Goal: Check status: Check status

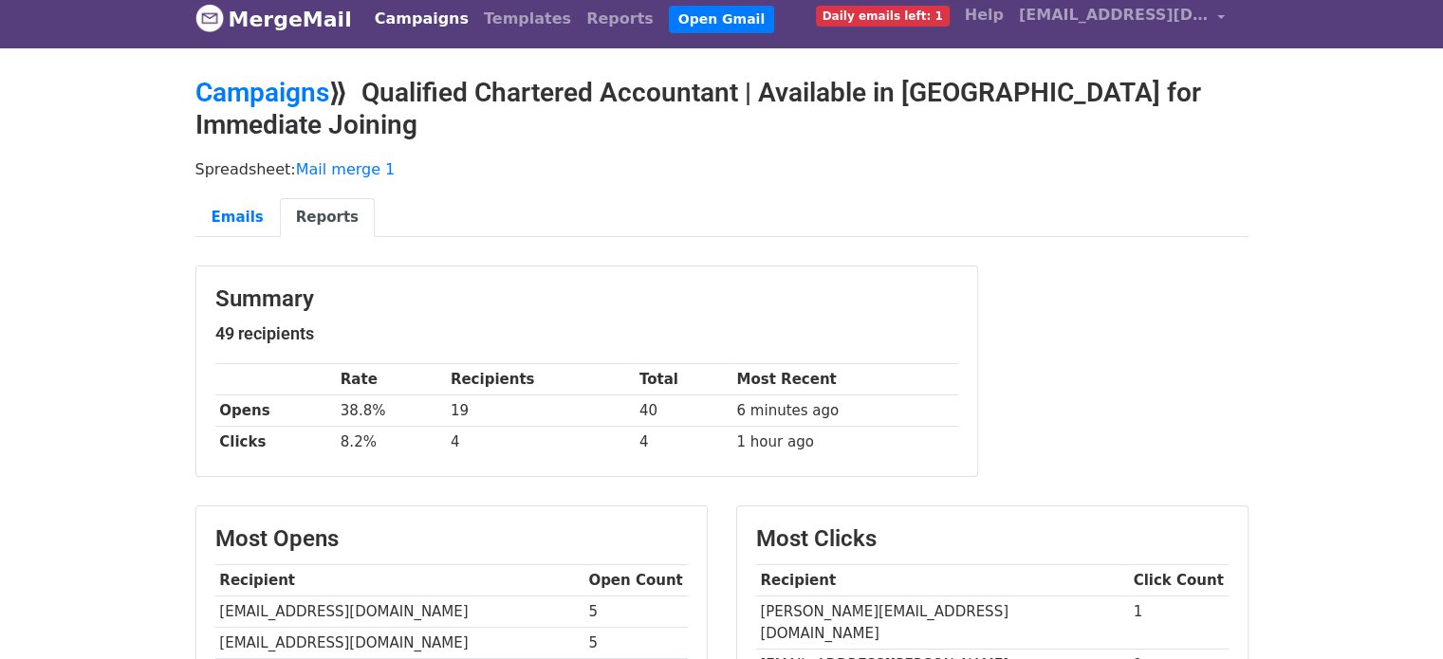
scroll to position [17, 0]
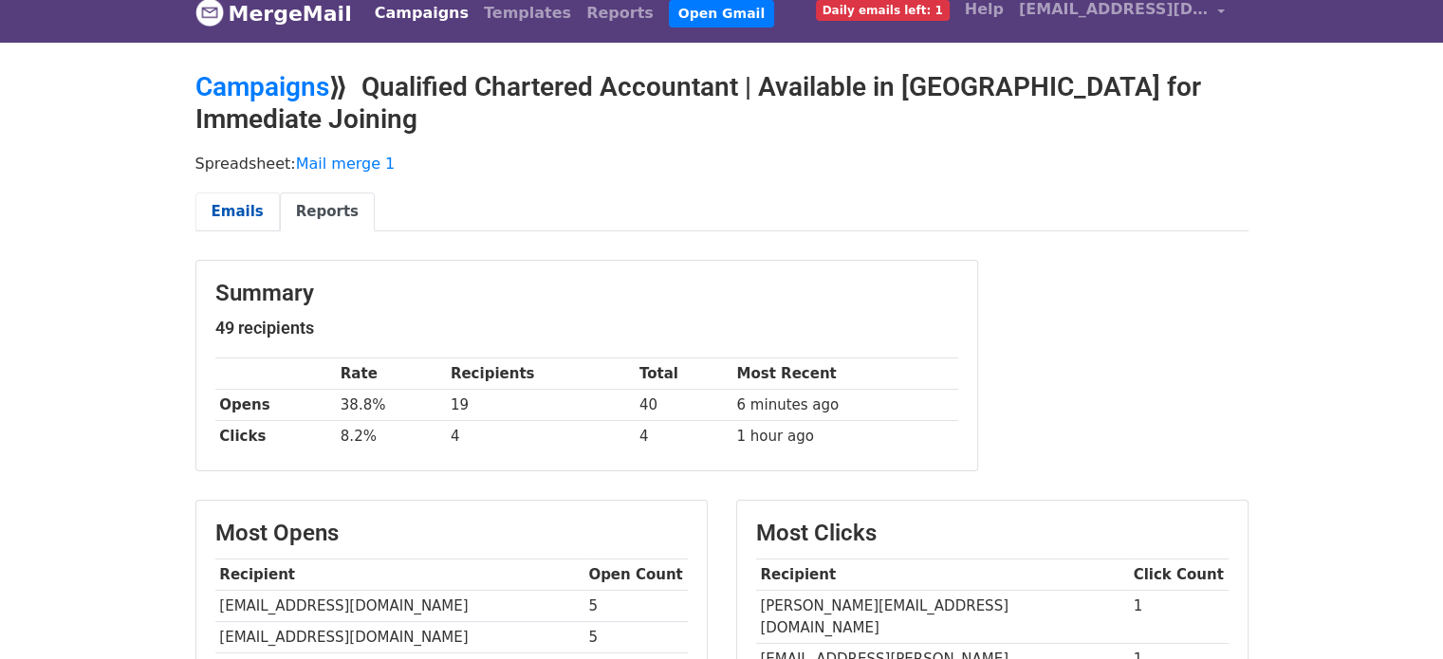
click at [218, 193] on link "Emails" at bounding box center [237, 212] width 84 height 39
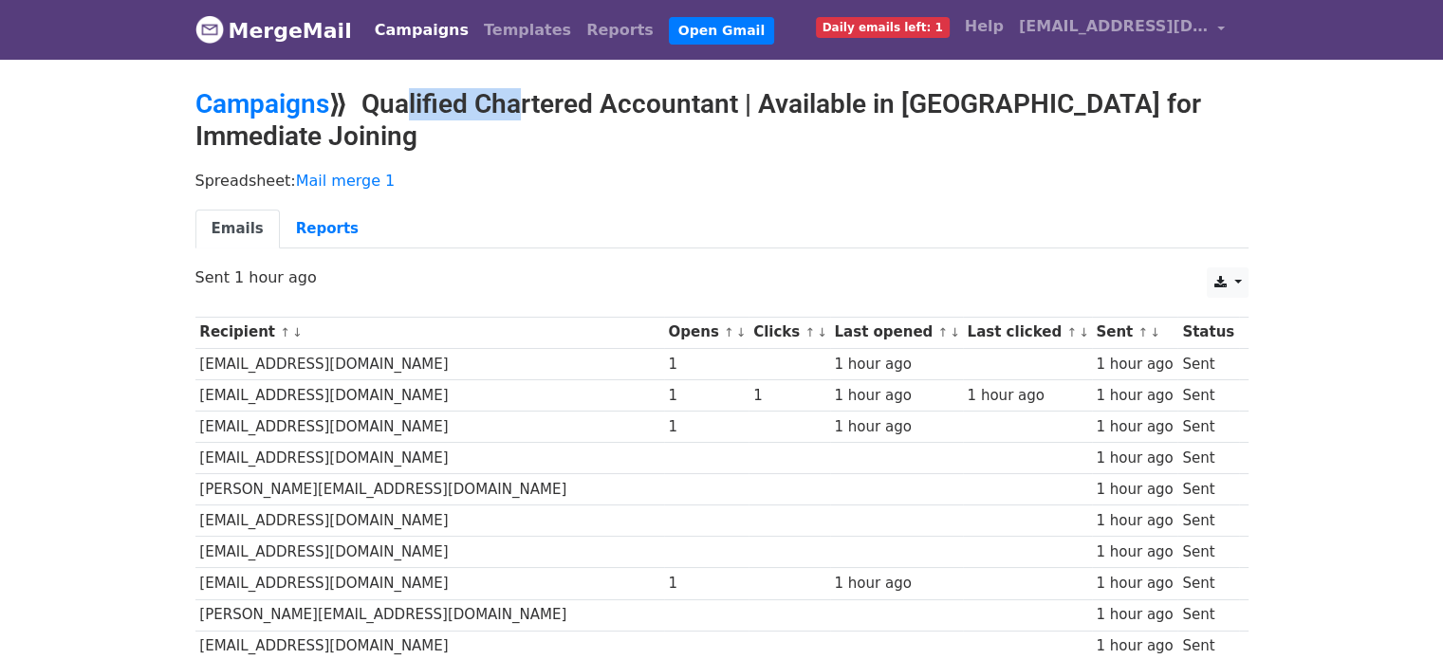
drag, startPoint x: 382, startPoint y: 95, endPoint x: 505, endPoint y: 113, distance: 123.7
click at [505, 113] on h2 "Campaigns ⟫ Qualified Chartered Accountant | Available in Dubai for Immediate J…" at bounding box center [721, 120] width 1053 height 64
drag, startPoint x: 365, startPoint y: 98, endPoint x: 377, endPoint y: 101, distance: 11.7
click at [377, 101] on h2 "Campaigns ⟫ Qualified Chartered Accountant | Available in Dubai for Immediate J…" at bounding box center [721, 120] width 1053 height 64
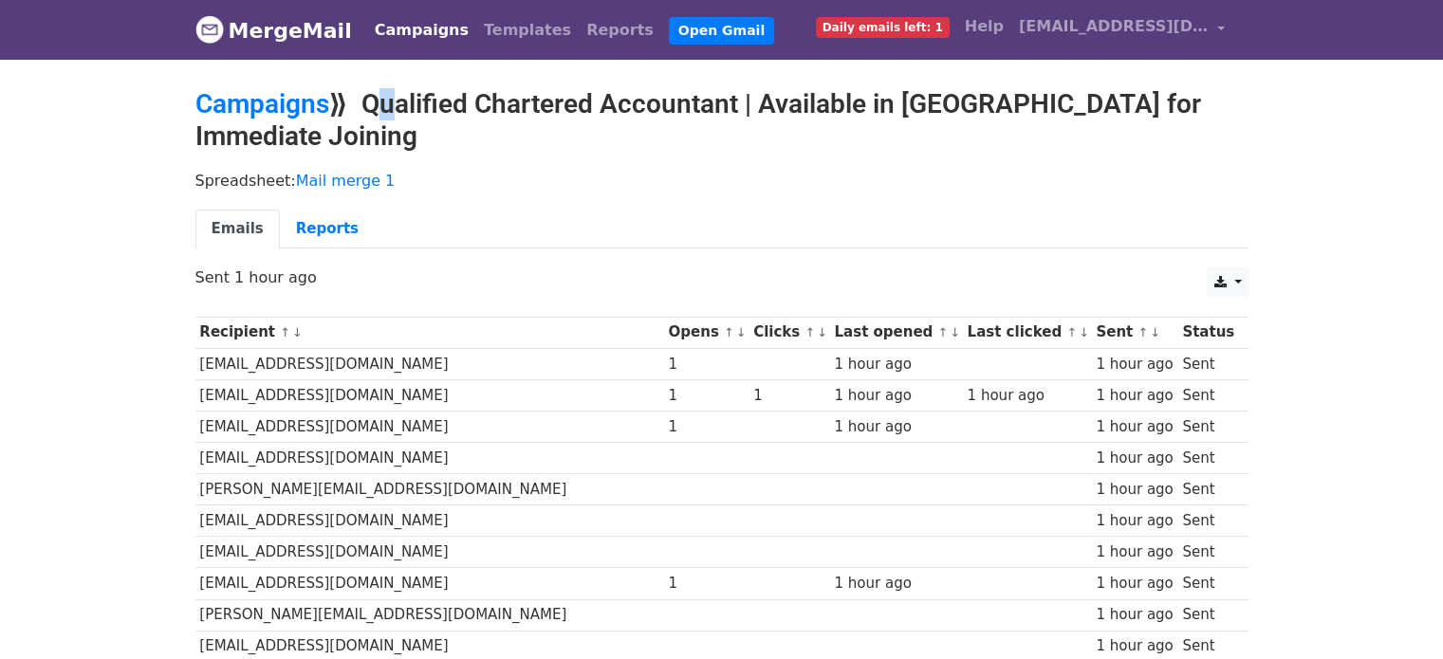
click at [377, 101] on h2 "Campaigns ⟫ Qualified Chartered Accountant | Available in Dubai for Immediate J…" at bounding box center [721, 120] width 1053 height 64
drag, startPoint x: 376, startPoint y: 98, endPoint x: 401, endPoint y: 94, distance: 25.9
click at [401, 94] on h2 "Campaigns ⟫ Qualified Chartered Accountant | Available in Dubai for Immediate J…" at bounding box center [721, 120] width 1053 height 64
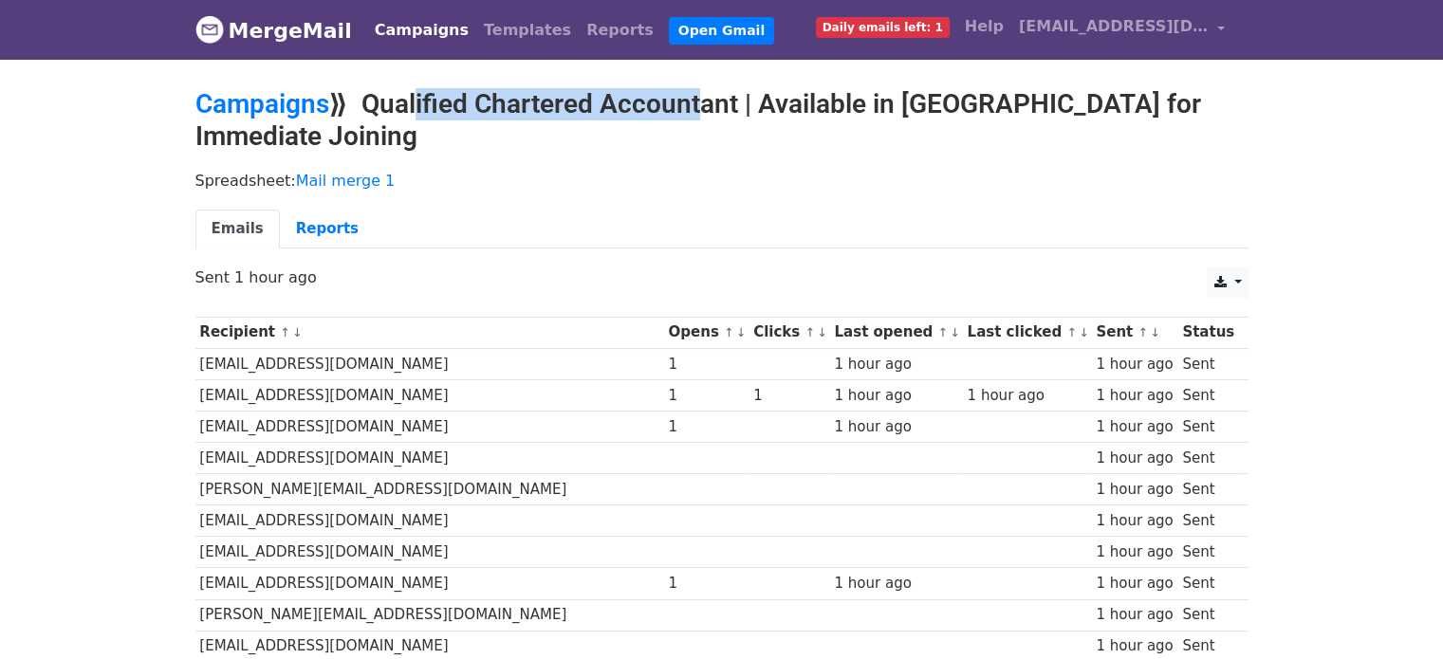
drag, startPoint x: 401, startPoint y: 94, endPoint x: 686, endPoint y: 91, distance: 284.6
click at [686, 91] on h2 "Campaigns ⟫ Qualified Chartered Accountant | Available in Dubai for Immediate J…" at bounding box center [721, 120] width 1053 height 64
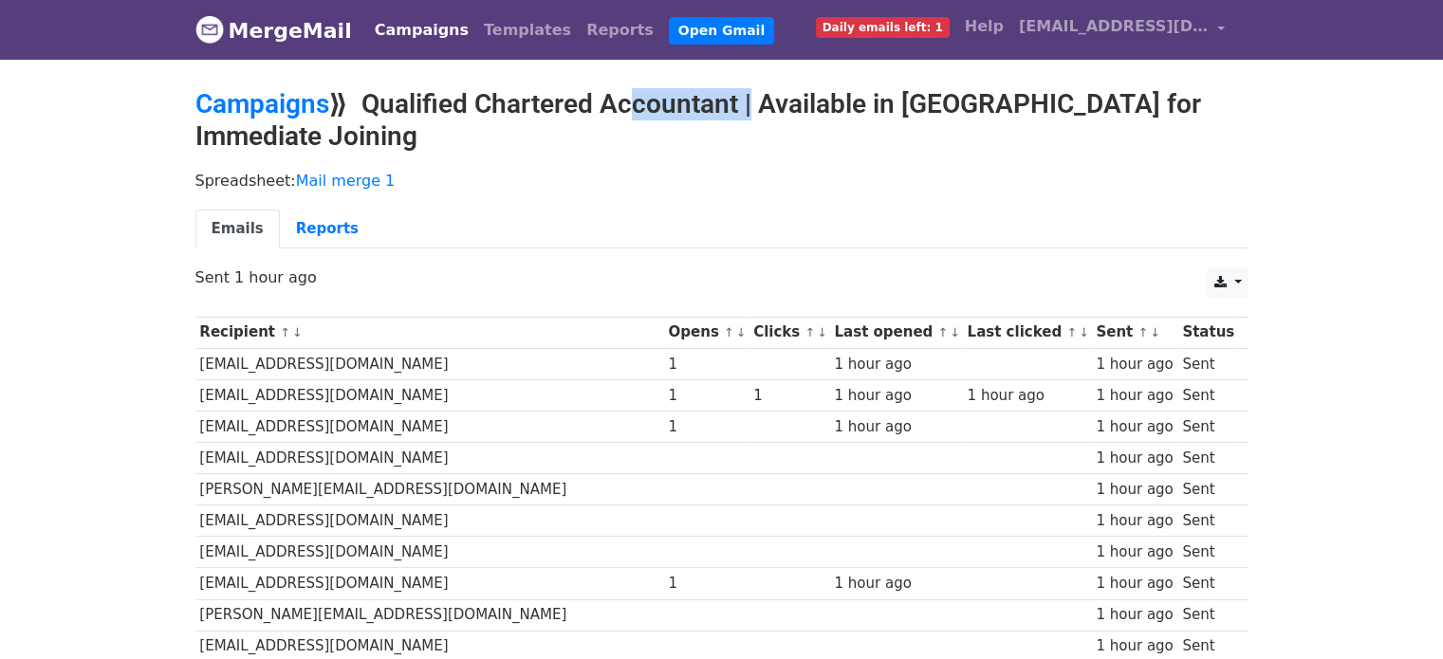
drag, startPoint x: 686, startPoint y: 91, endPoint x: 733, endPoint y: 93, distance: 47.5
click at [733, 93] on h2 "Campaigns ⟫ Qualified Chartered Accountant | Available in Dubai for Immediate J…" at bounding box center [721, 120] width 1053 height 64
click at [790, 89] on h2 "Campaigns ⟫ Qualified Chartered Accountant | Available in Dubai for Immediate J…" at bounding box center [721, 120] width 1053 height 64
click at [950, 109] on h2 "Campaigns ⟫ Qualified Chartered Accountant | Available in Dubai for Immediate J…" at bounding box center [721, 120] width 1053 height 64
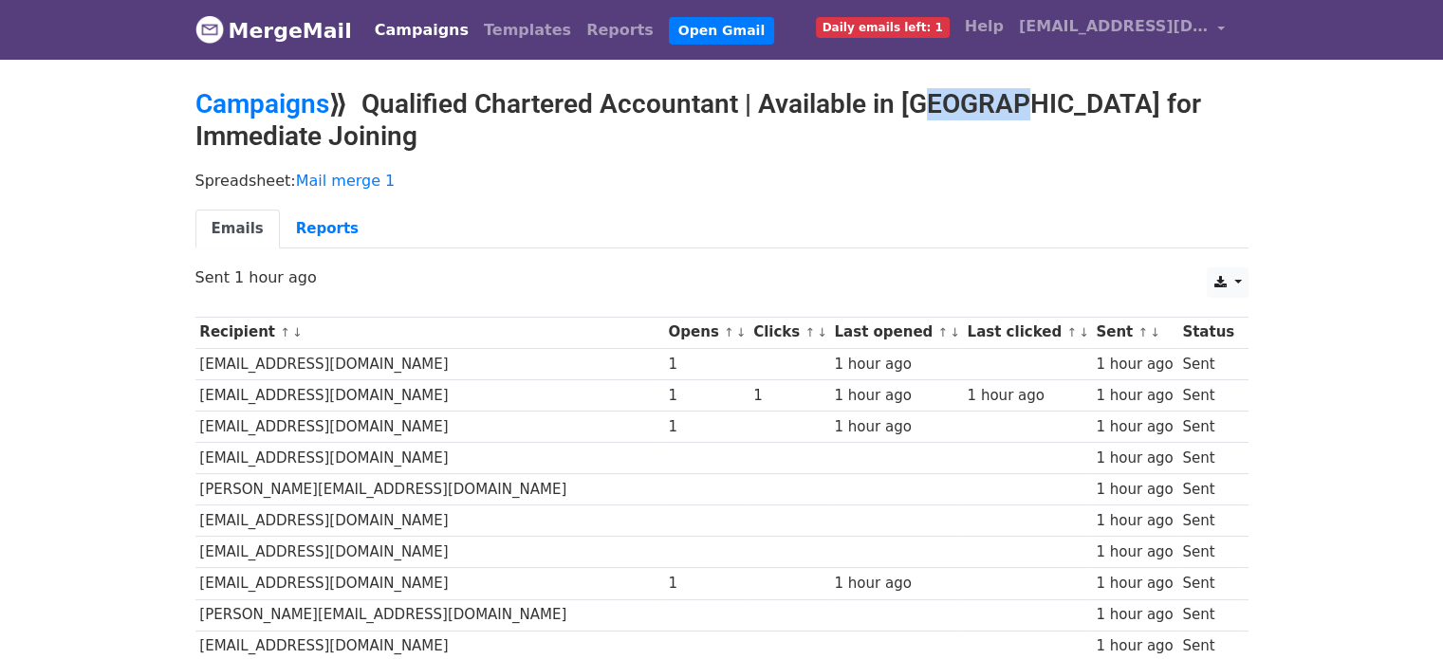
click at [950, 109] on h2 "Campaigns ⟫ Qualified Chartered Accountant | Available in Dubai for Immediate J…" at bounding box center [721, 120] width 1053 height 64
click at [1051, 97] on h2 "Campaigns ⟫ Qualified Chartered Accountant | Available in Dubai for Immediate J…" at bounding box center [721, 120] width 1053 height 64
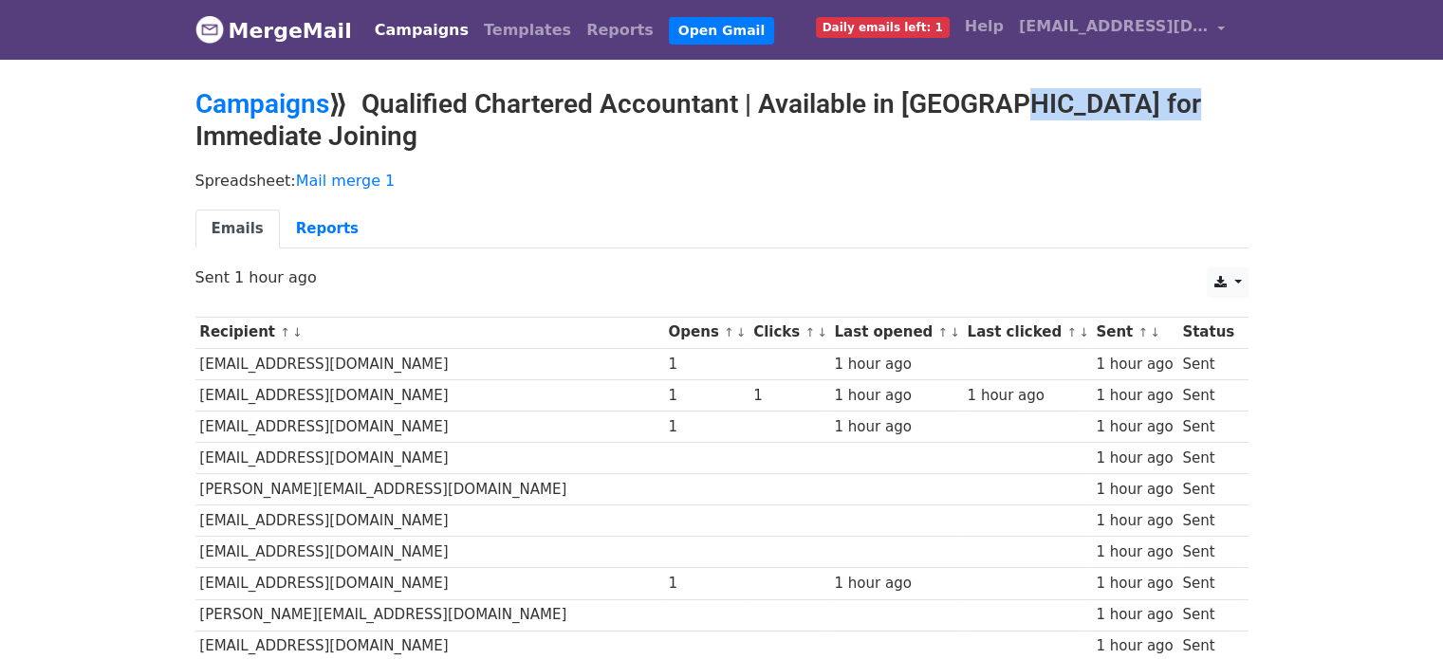
drag, startPoint x: 1051, startPoint y: 97, endPoint x: 991, endPoint y: 94, distance: 59.8
click at [991, 94] on h2 "Campaigns ⟫ Qualified Chartered Accountant | Available in Dubai for Immediate J…" at bounding box center [721, 120] width 1053 height 64
click at [964, 101] on h2 "Campaigns ⟫ Qualified Chartered Accountant | Available in Dubai for Immediate J…" at bounding box center [721, 120] width 1053 height 64
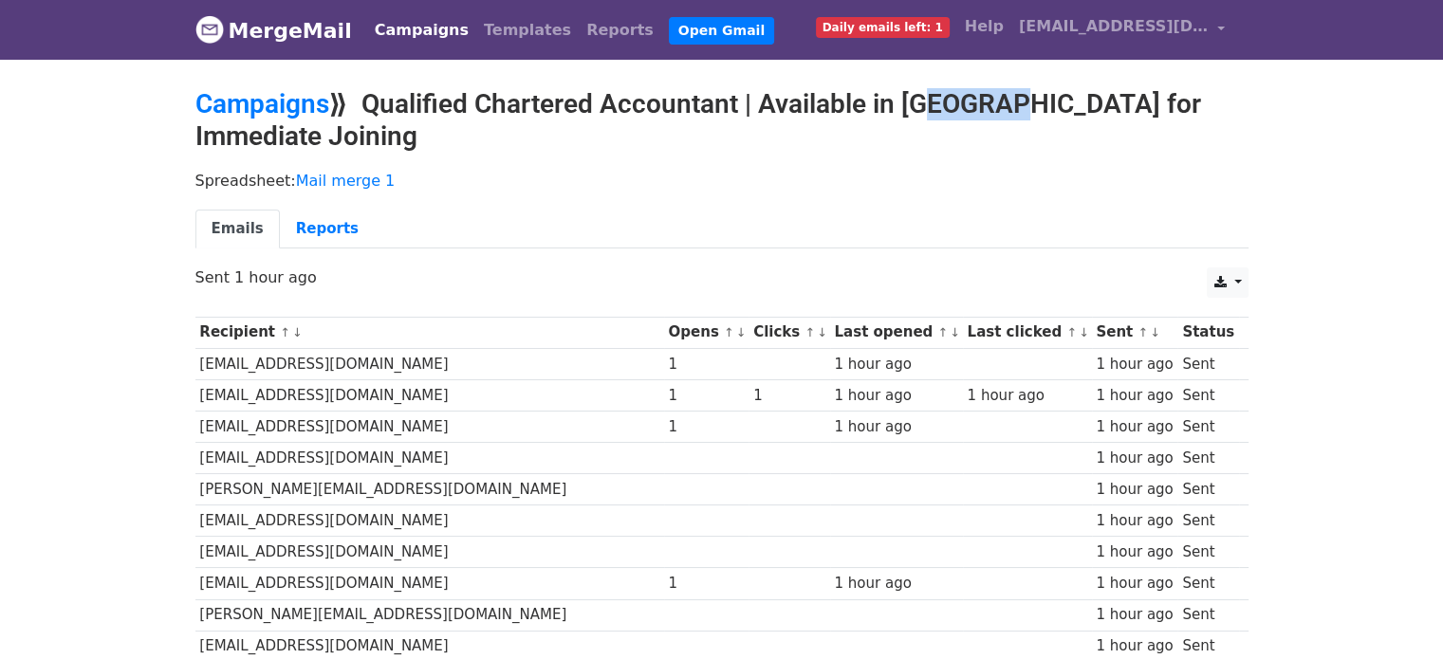
click at [964, 101] on h2 "Campaigns ⟫ Qualified Chartered Accountant | Available in Dubai for Immediate J…" at bounding box center [721, 120] width 1053 height 64
click at [871, 113] on h2 "Campaigns ⟫ Qualified Chartered Accountant | Available in Dubai for Immediate J…" at bounding box center [721, 120] width 1053 height 64
click at [833, 114] on h2 "Campaigns ⟫ Qualified Chartered Accountant | Available in Dubai for Immediate J…" at bounding box center [721, 120] width 1053 height 64
click at [315, 217] on link "Reports" at bounding box center [327, 229] width 95 height 39
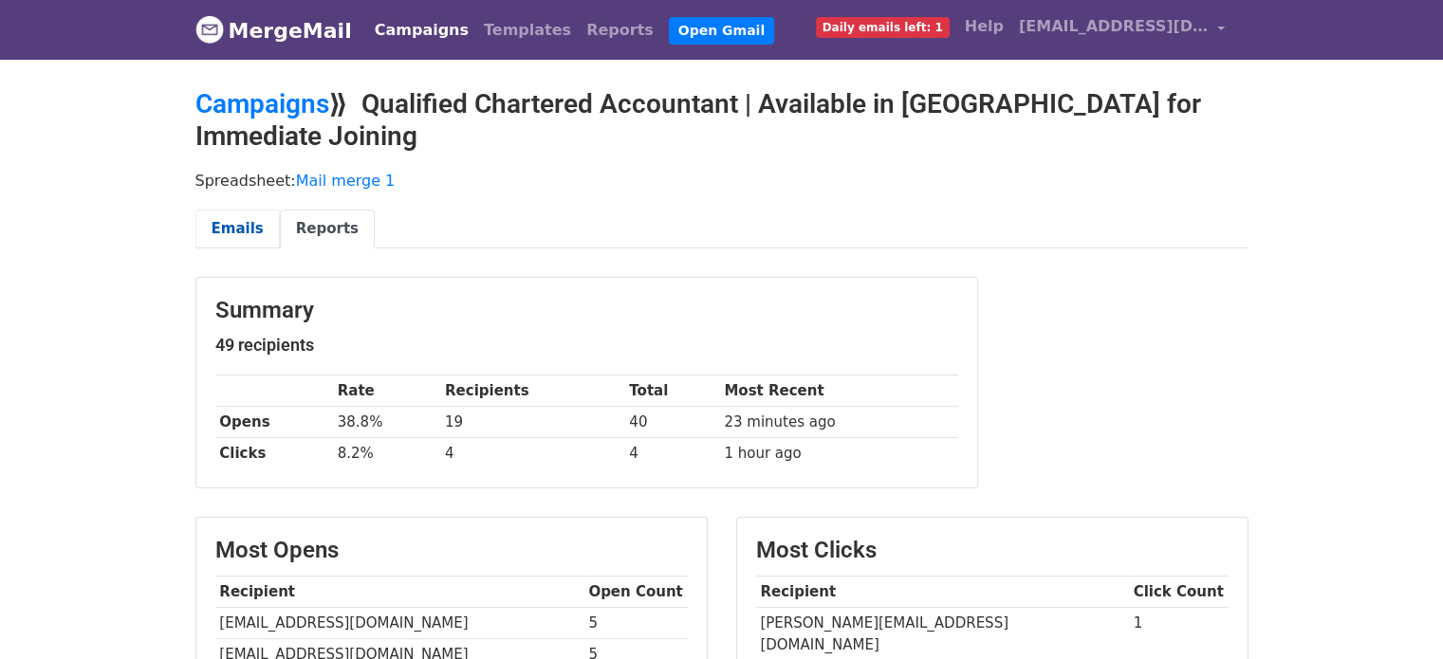
click at [218, 227] on link "Emails" at bounding box center [237, 229] width 84 height 39
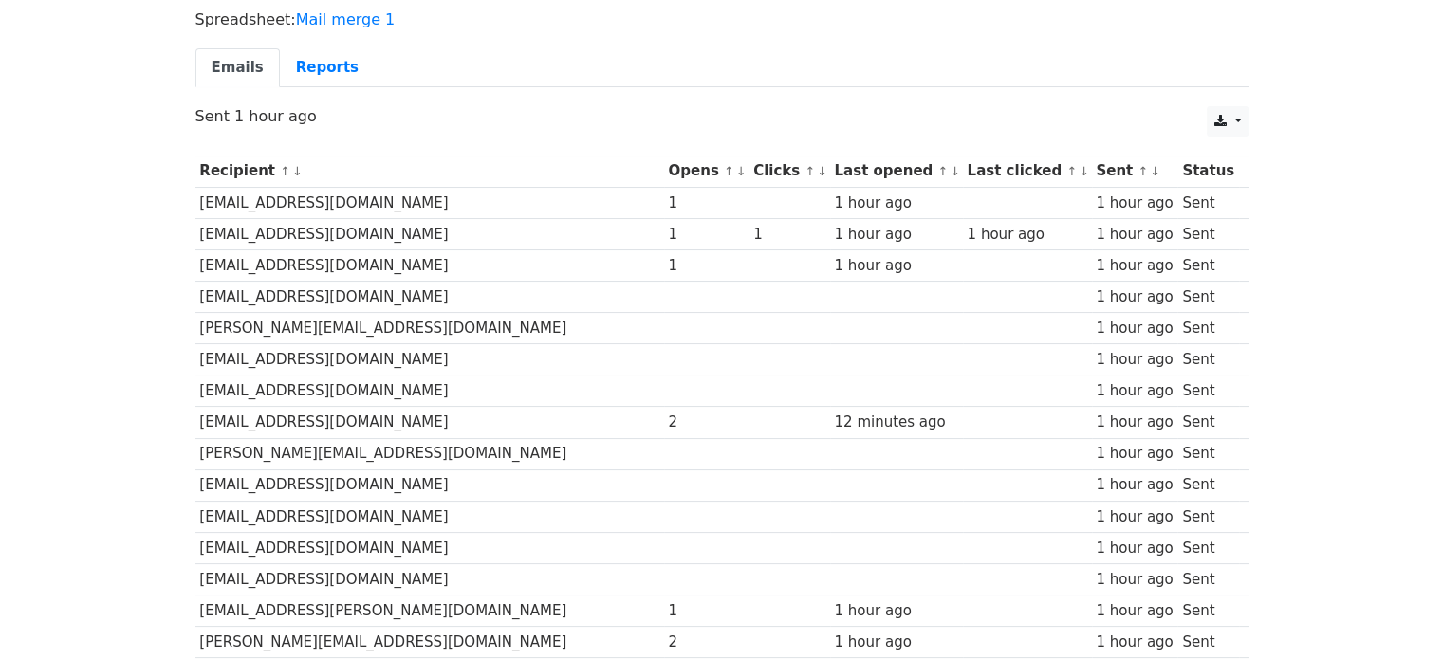
scroll to position [163, 0]
click at [265, 413] on td "sibythomas@paulhassan.com" at bounding box center [429, 420] width 469 height 31
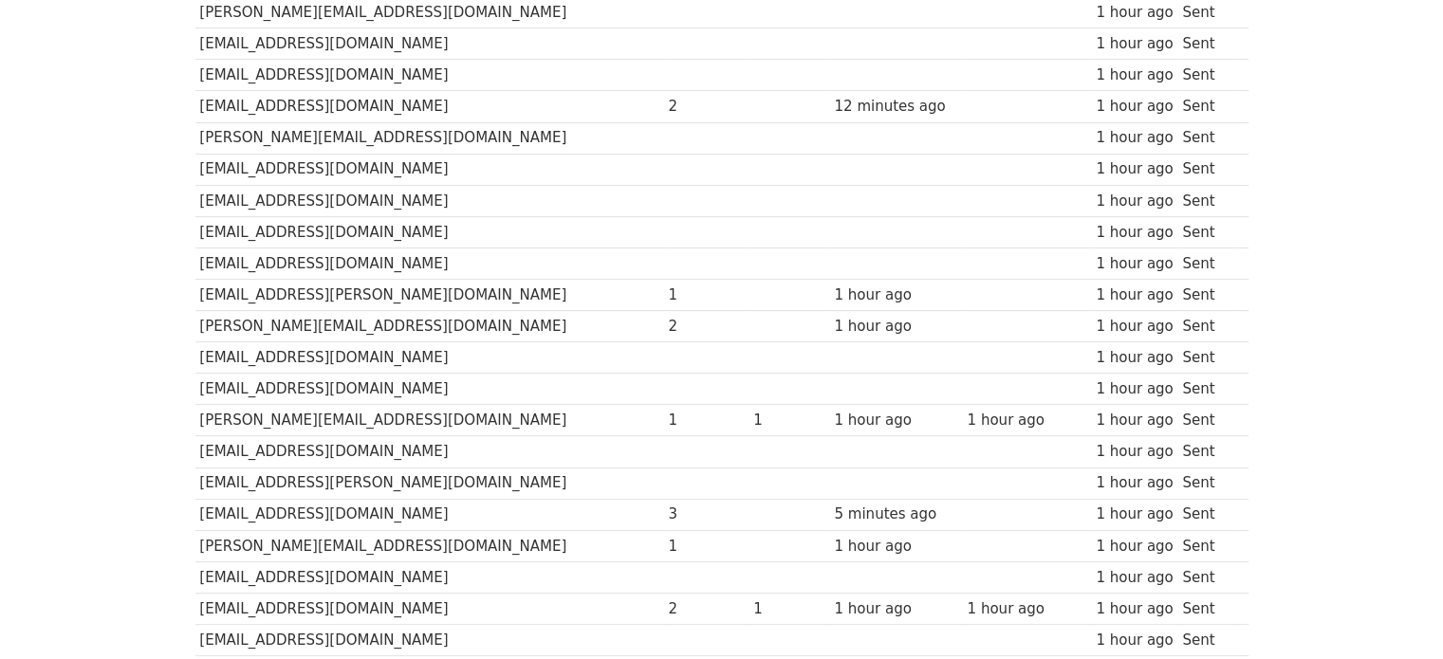
scroll to position [0, 0]
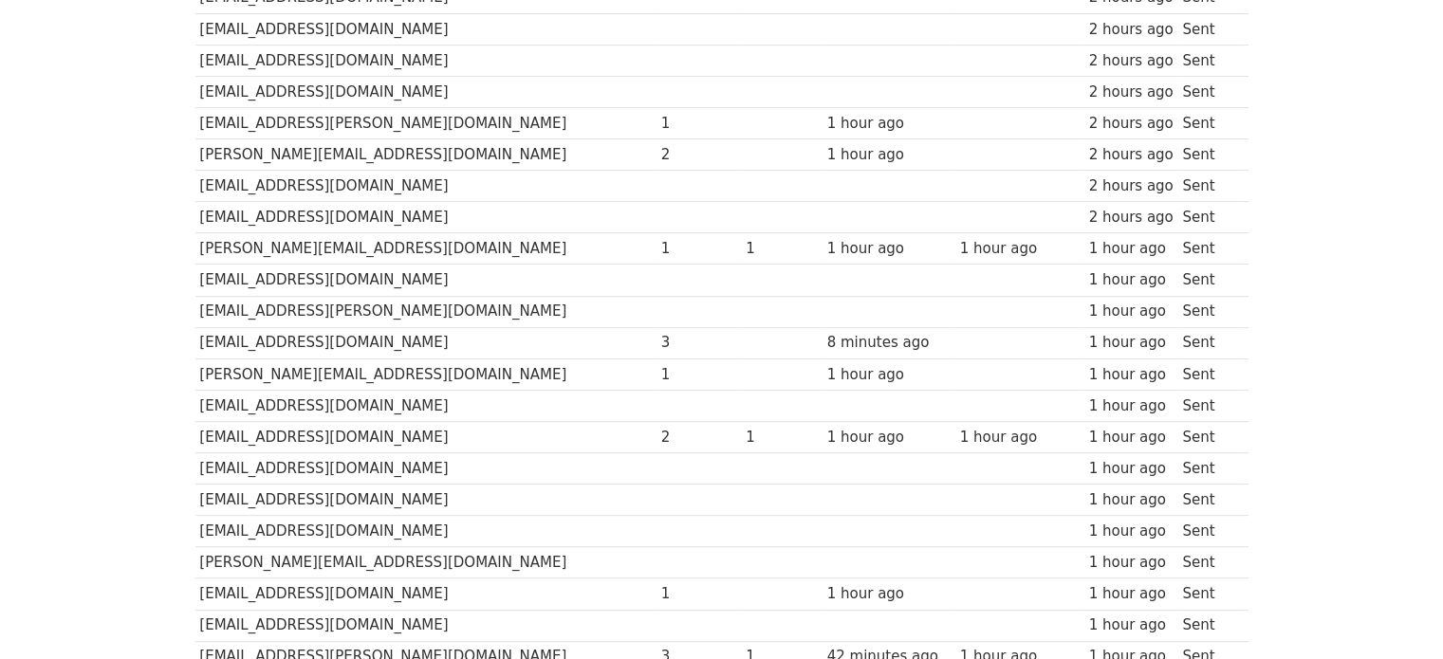
scroll to position [644, 0]
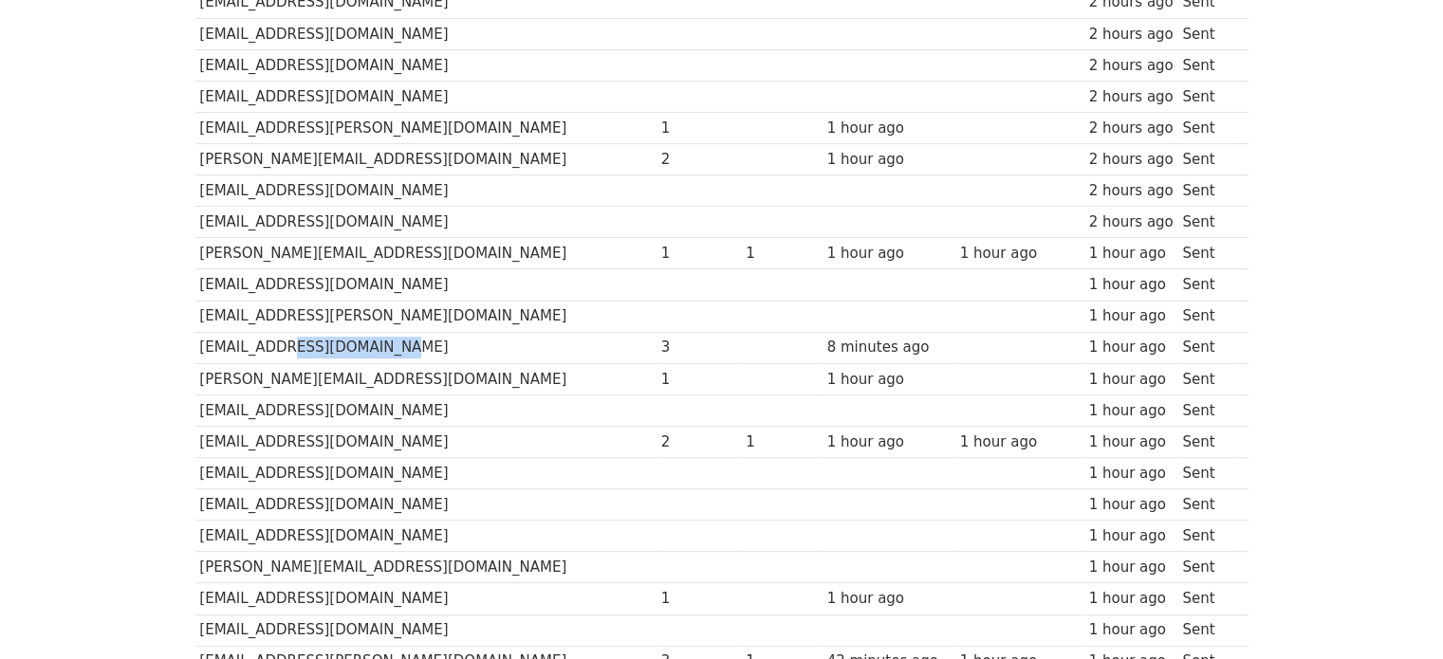
drag, startPoint x: 265, startPoint y: 344, endPoint x: 391, endPoint y: 336, distance: 126.4
click at [391, 336] on td "[EMAIL_ADDRESS][DOMAIN_NAME]" at bounding box center [425, 347] width 461 height 31
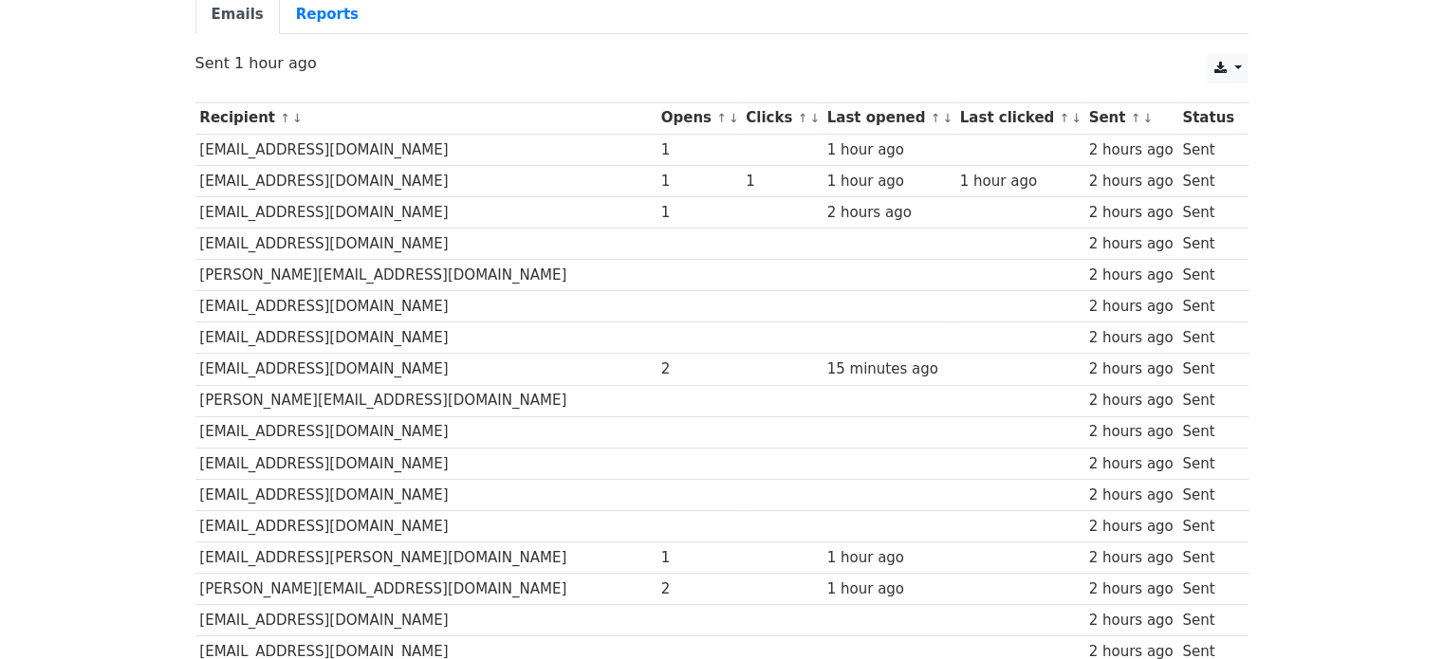
scroll to position [212, 0]
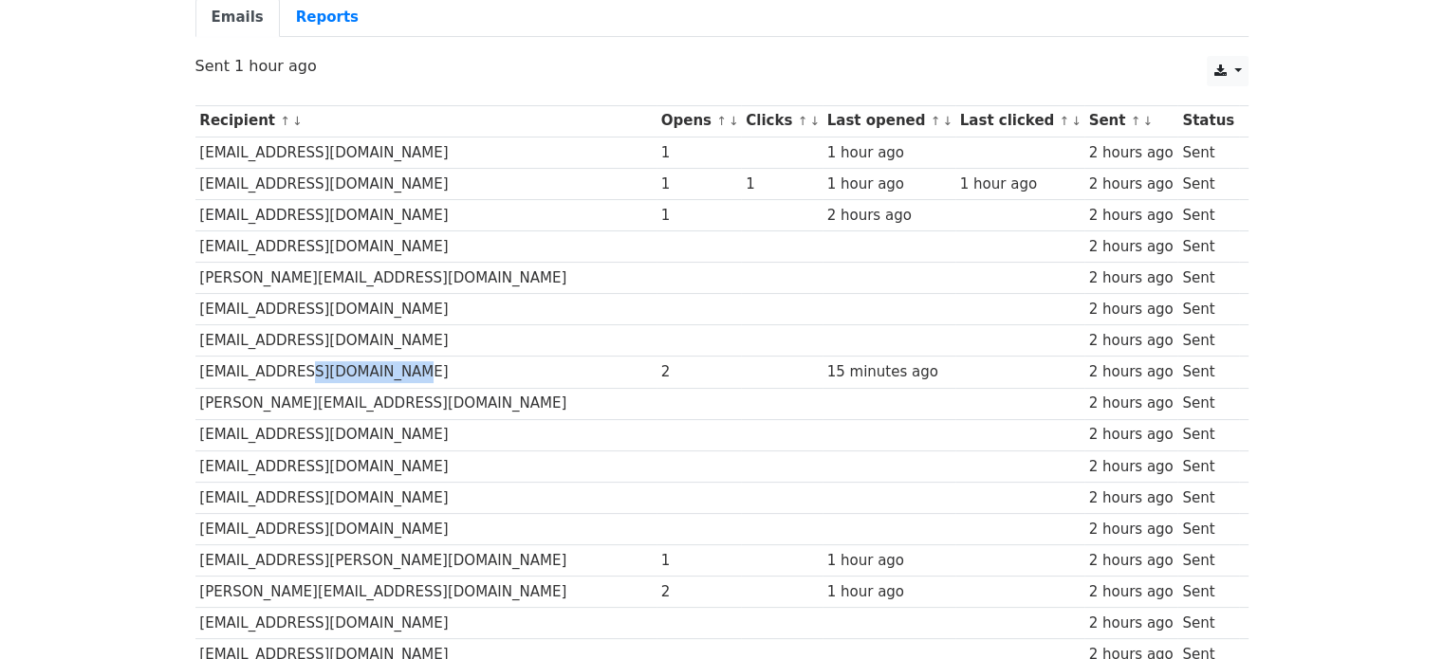
drag, startPoint x: 291, startPoint y: 371, endPoint x: 391, endPoint y: 375, distance: 99.7
click at [391, 375] on td "sibythomas@paulhassan.com" at bounding box center [425, 372] width 461 height 31
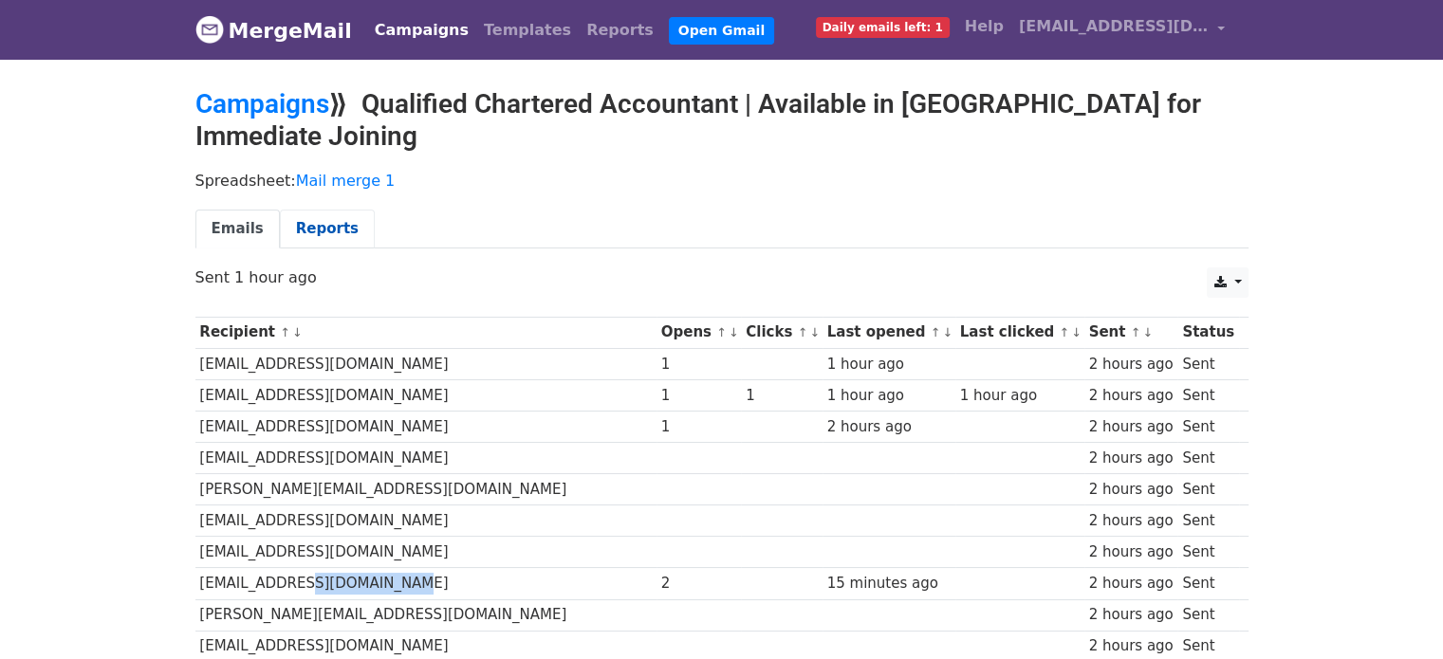
click at [294, 227] on link "Reports" at bounding box center [327, 229] width 95 height 39
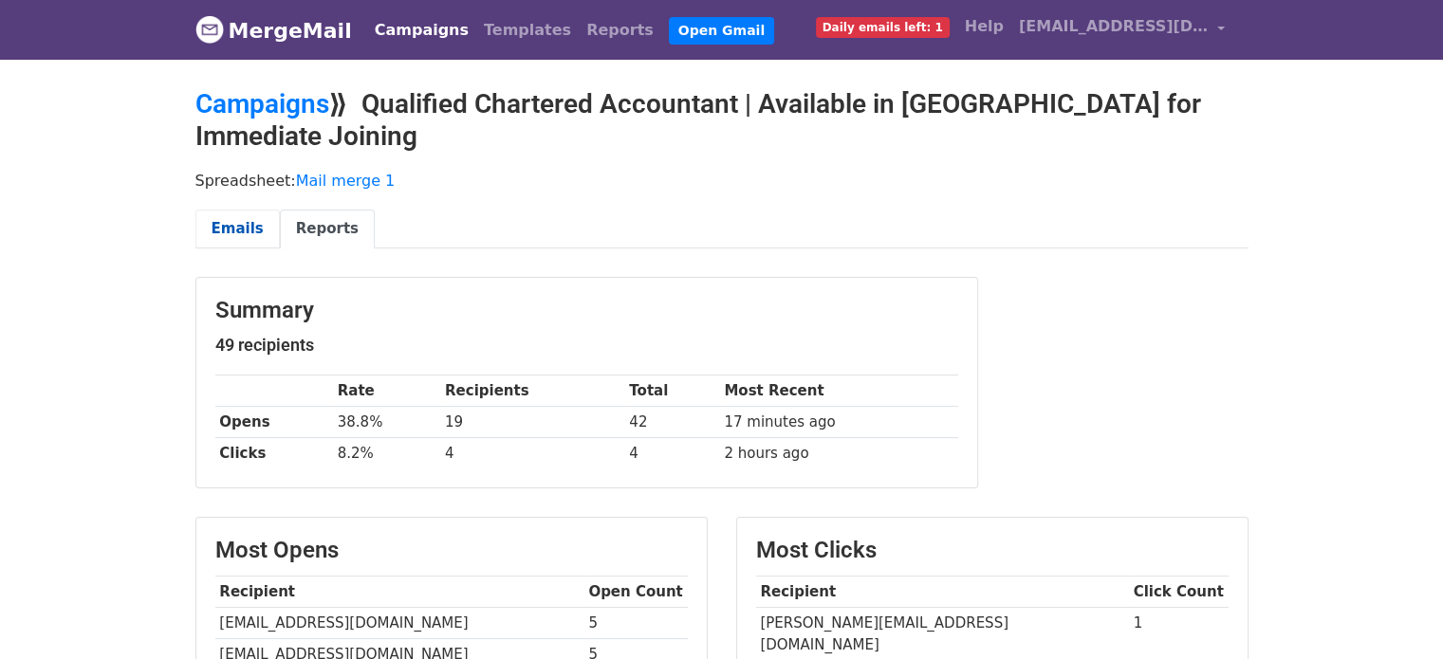
click at [220, 231] on link "Emails" at bounding box center [237, 229] width 84 height 39
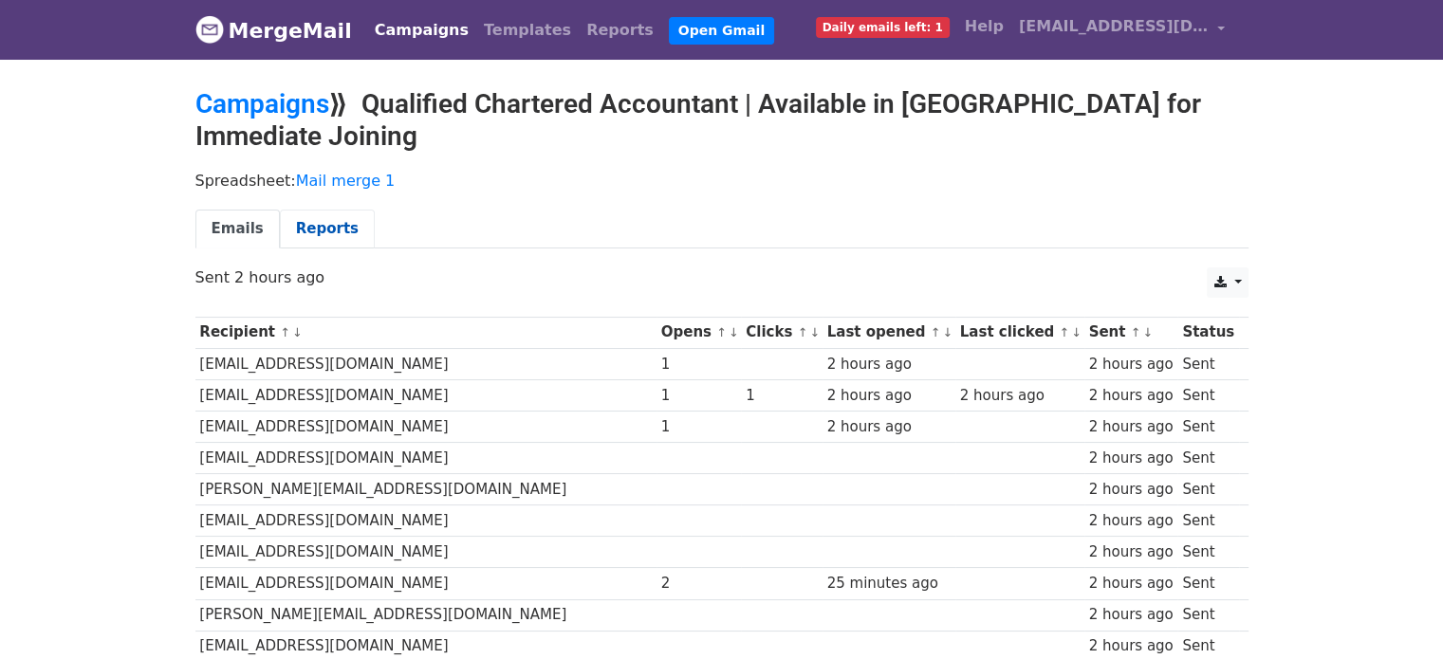
click at [292, 215] on link "Reports" at bounding box center [327, 229] width 95 height 39
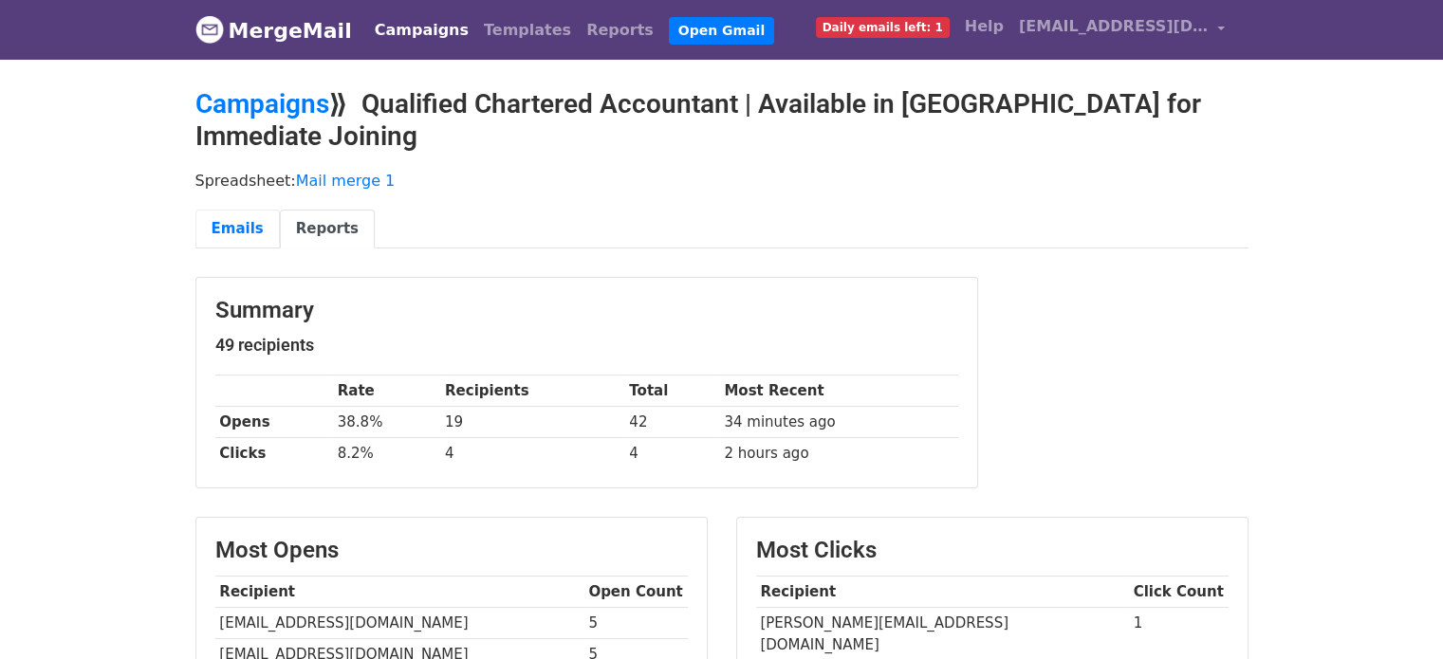
click at [216, 233] on link "Emails" at bounding box center [237, 229] width 84 height 39
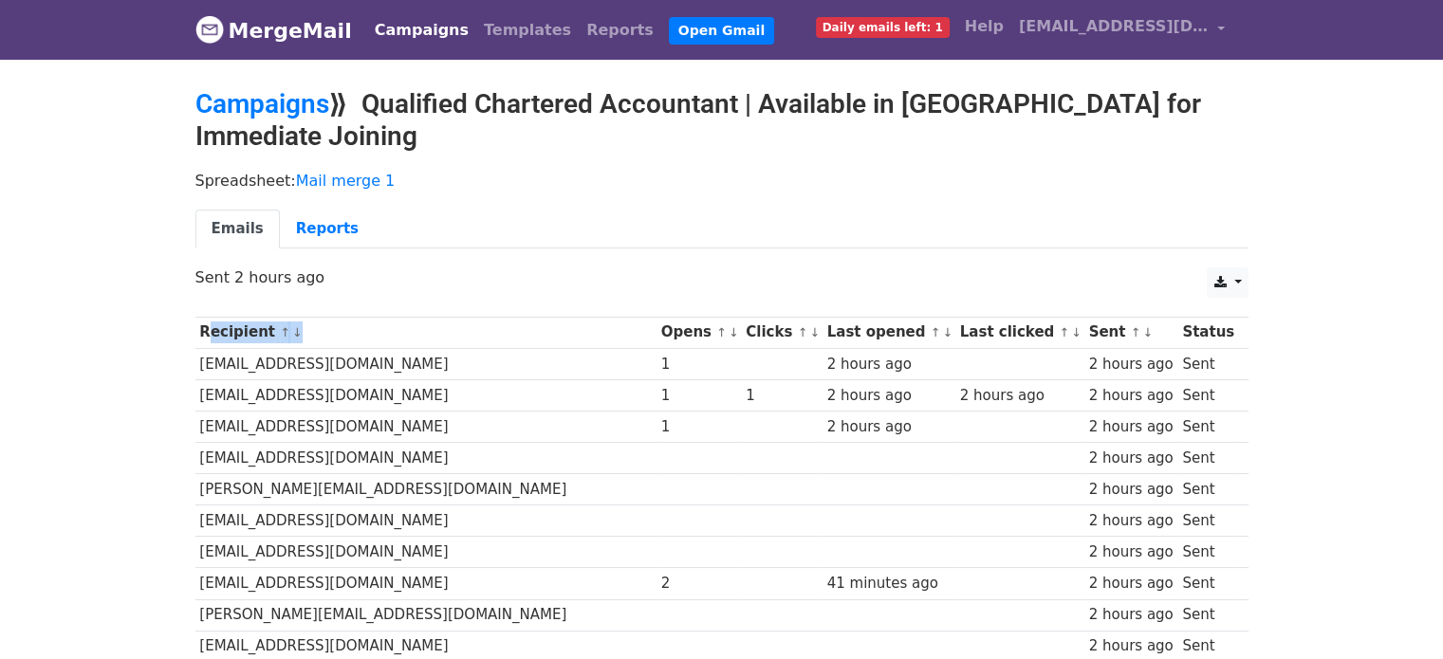
drag, startPoint x: 208, startPoint y: 329, endPoint x: 292, endPoint y: 331, distance: 84.4
click at [292, 331] on th "Recipient ↑ ↓" at bounding box center [425, 332] width 461 height 31
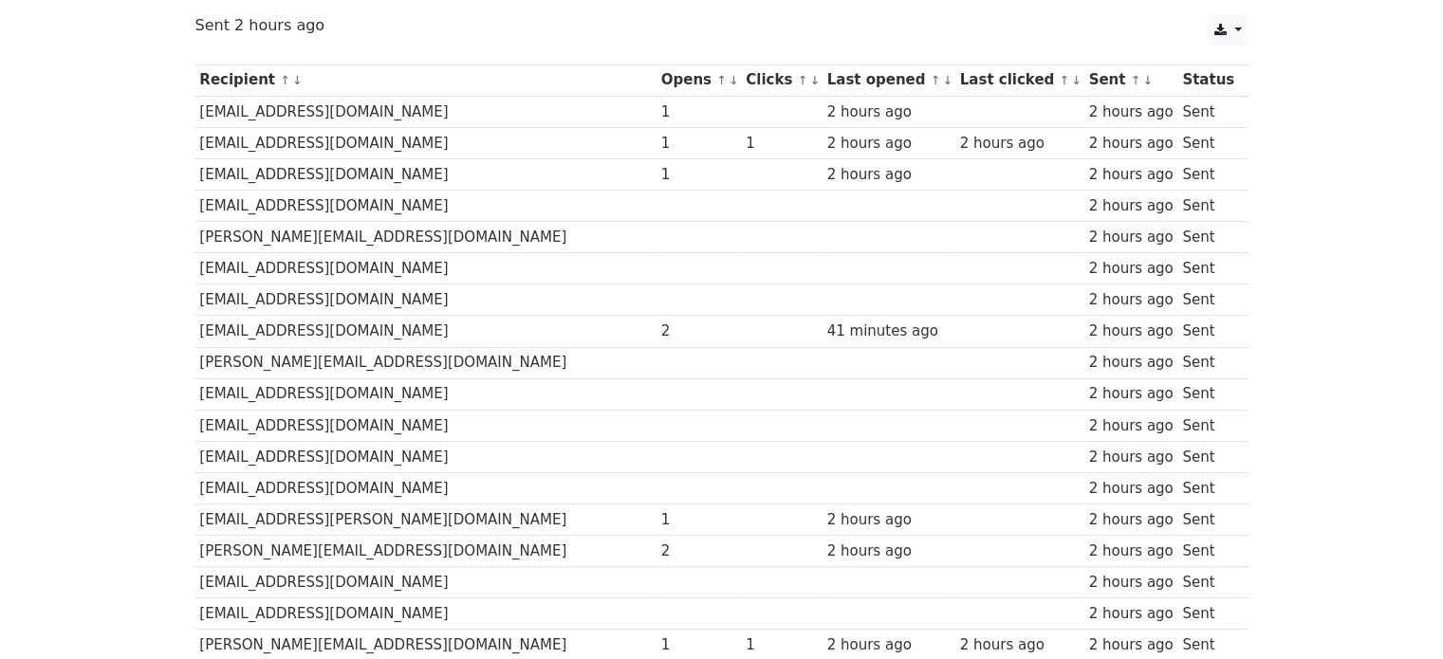
scroll to position [285, 0]
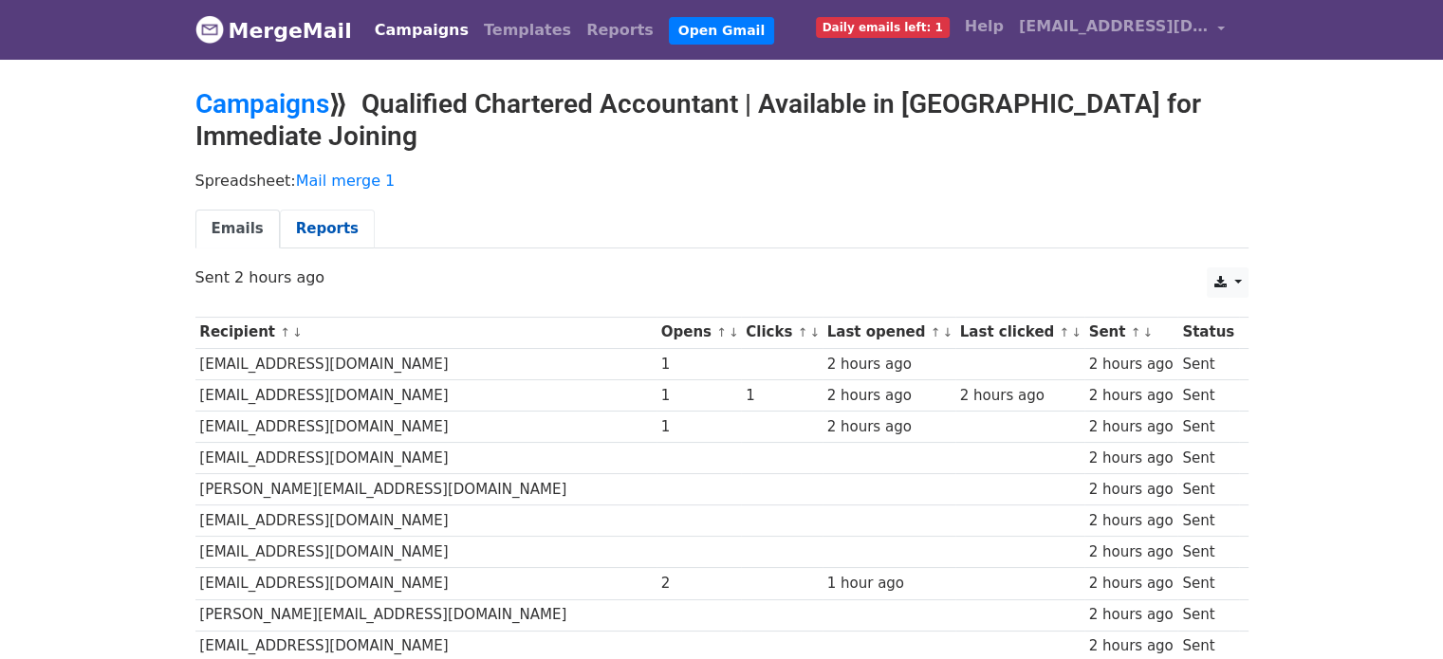
click at [283, 231] on link "Reports" at bounding box center [327, 229] width 95 height 39
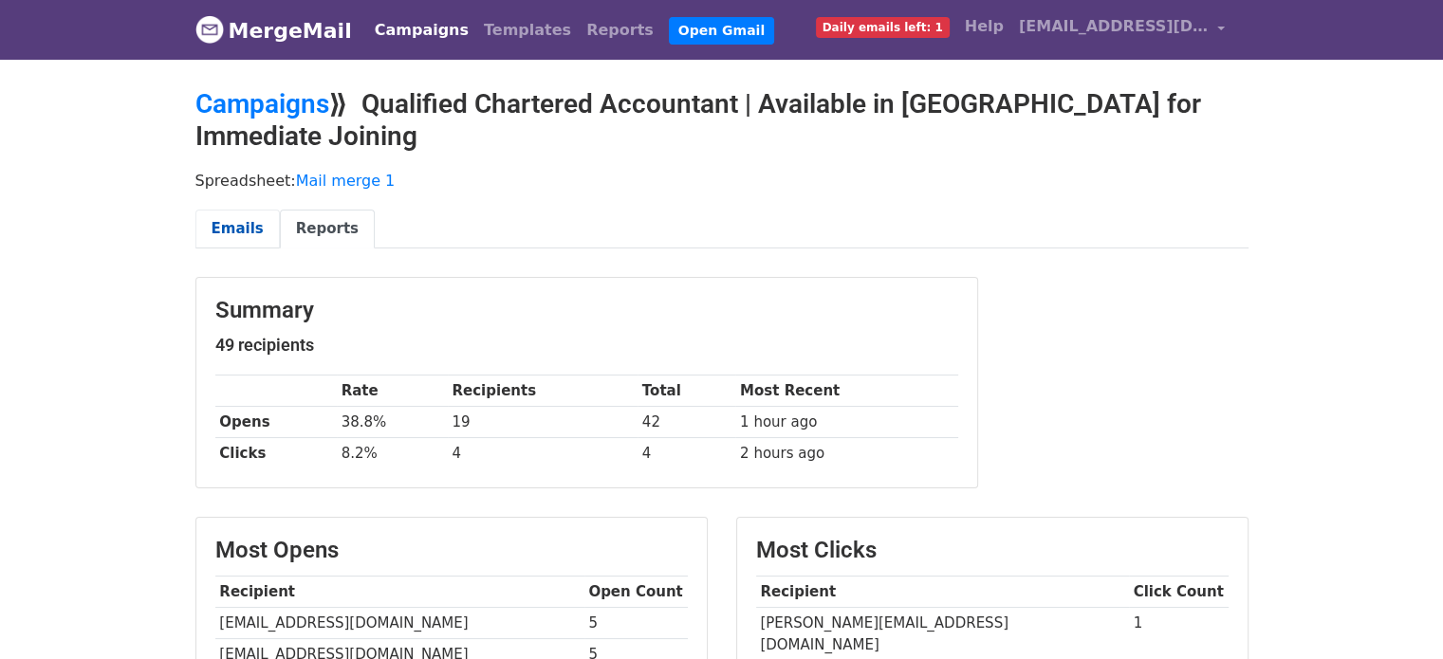
click at [237, 223] on link "Emails" at bounding box center [237, 229] width 84 height 39
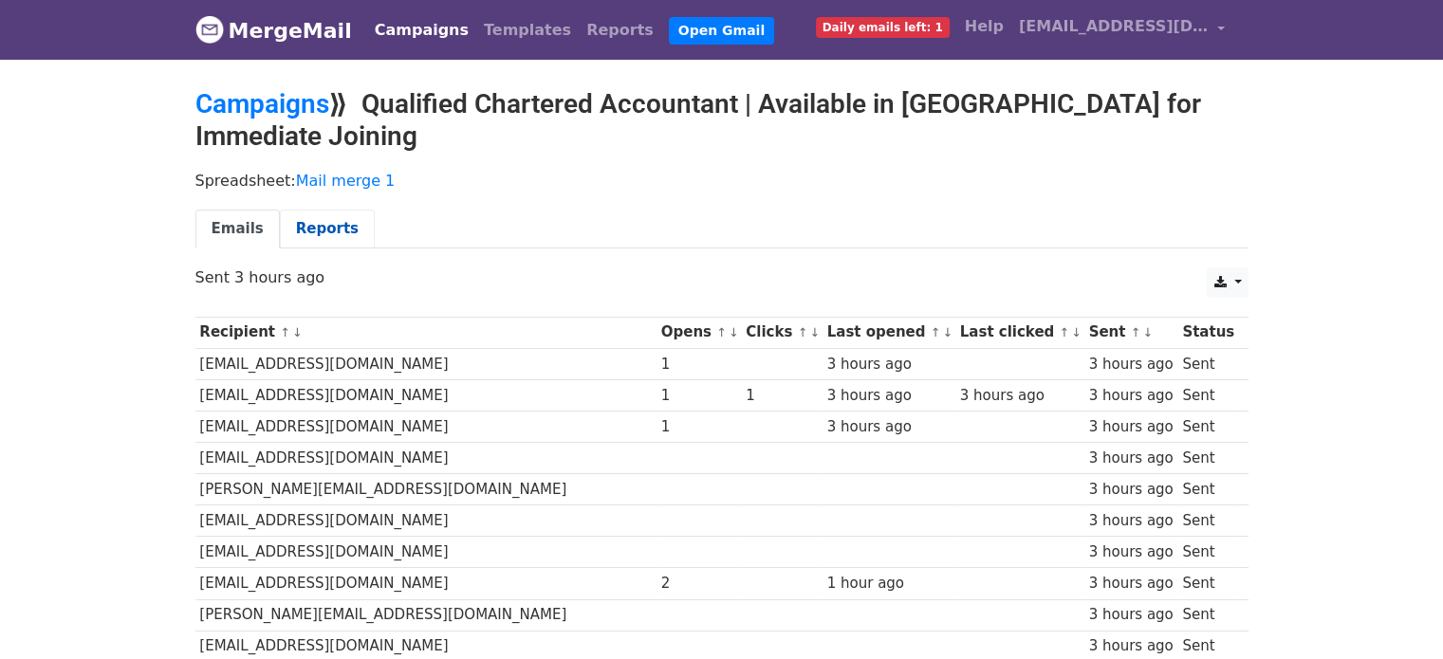
click at [313, 219] on link "Reports" at bounding box center [327, 229] width 95 height 39
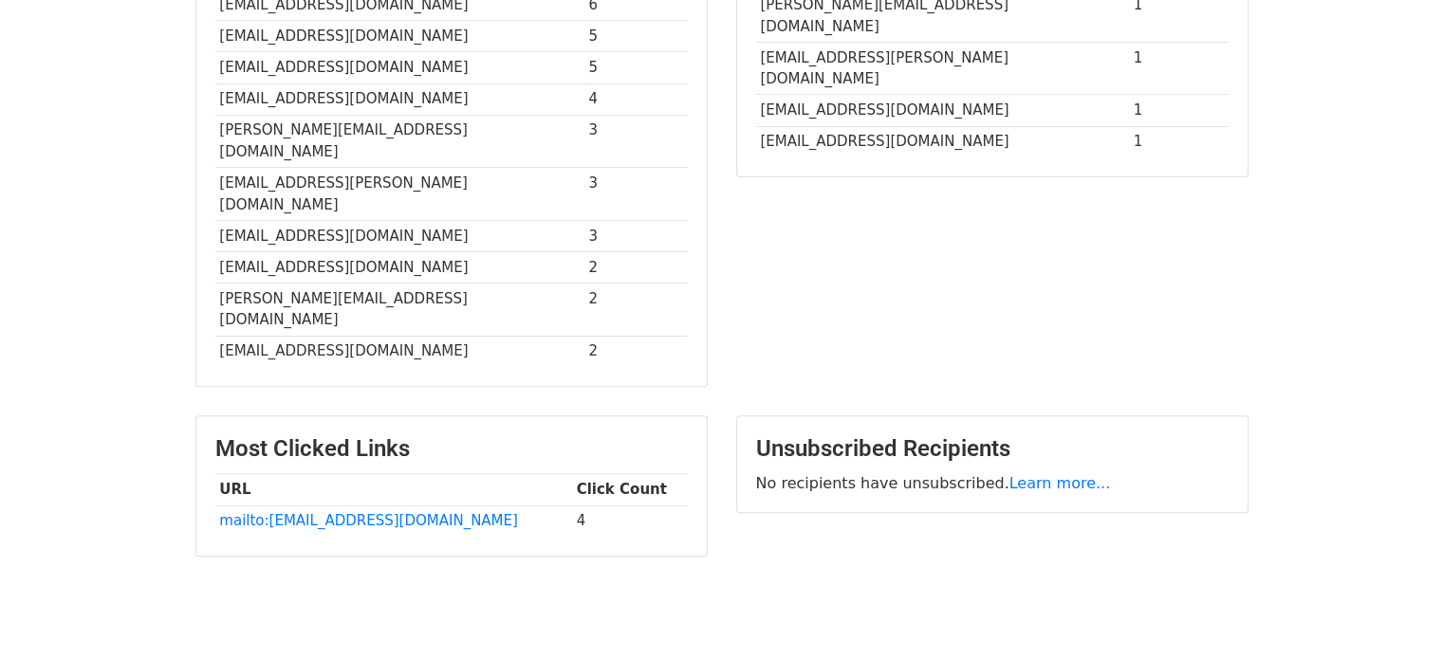
scroll to position [334, 0]
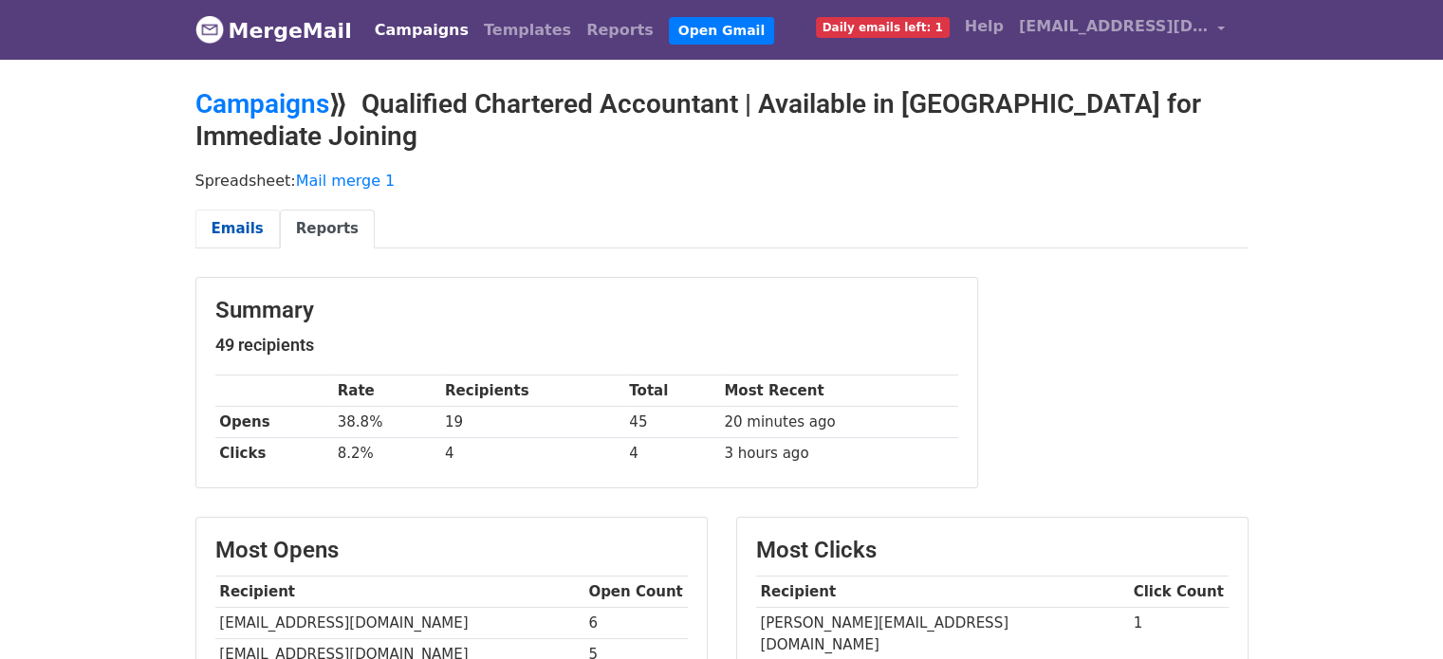
click at [219, 222] on link "Emails" at bounding box center [237, 229] width 84 height 39
